Goal: Navigation & Orientation: Find specific page/section

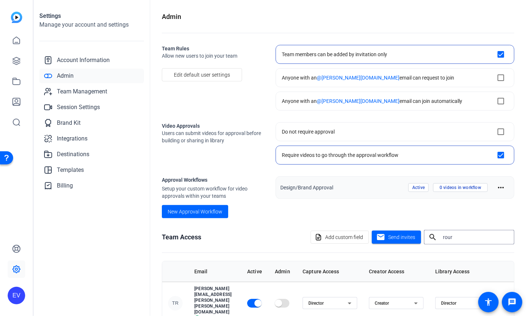
scroll to position [18, 0]
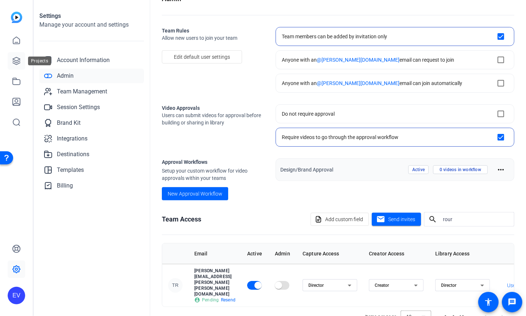
click at [13, 62] on icon at bounding box center [16, 60] width 9 height 9
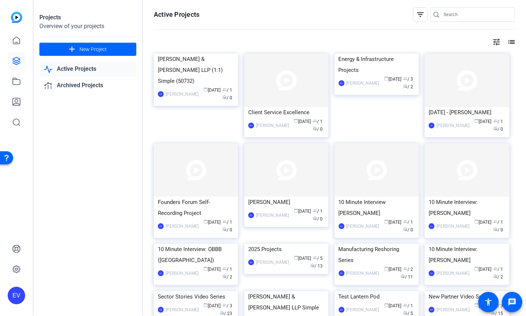
scroll to position [8, 0]
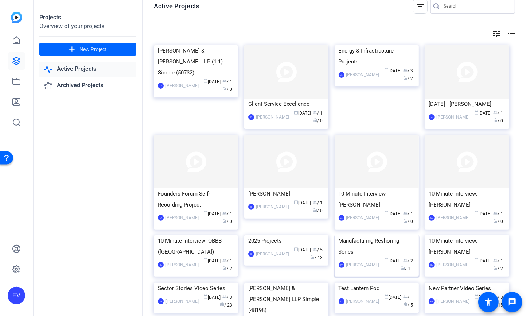
click at [368, 235] on img at bounding box center [377, 235] width 84 height 0
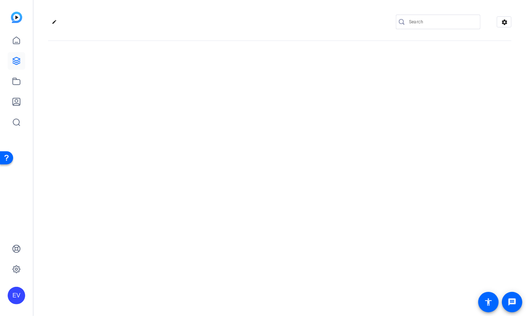
click at [368, 267] on div "edit settings" at bounding box center [280, 158] width 492 height 316
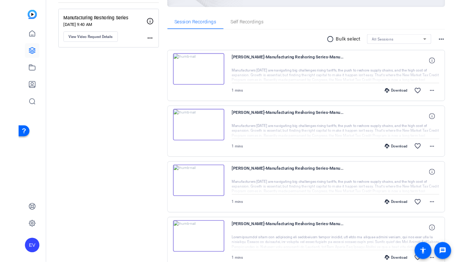
scroll to position [82, 0]
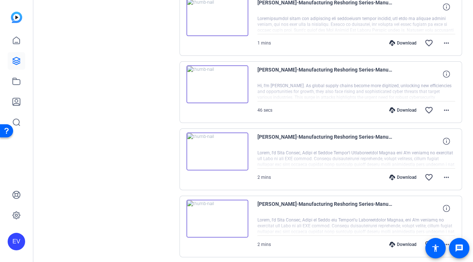
scroll to position [368, 0]
